Goal: Information Seeking & Learning: Learn about a topic

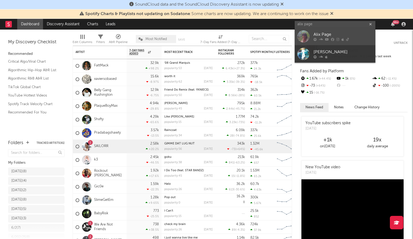
type input "alix page"
click at [304, 40] on div at bounding box center [303, 36] width 12 height 12
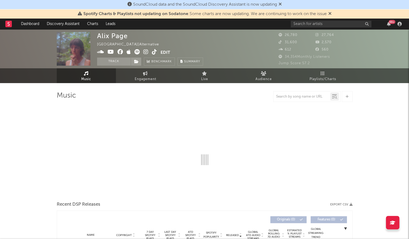
select select "6m"
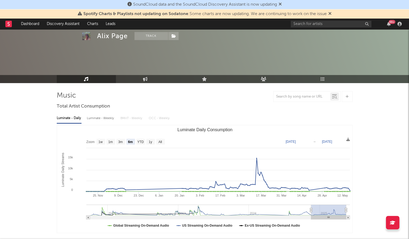
scroll to position [150, 0]
